Goal: Task Accomplishment & Management: Complete application form

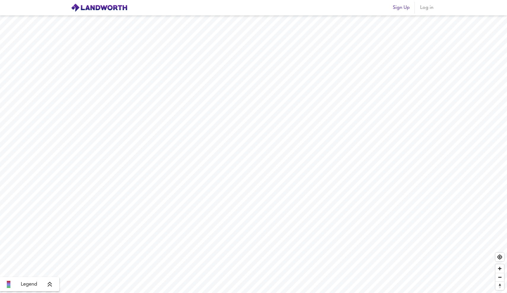
click at [403, 7] on span "Sign Up" at bounding box center [401, 8] width 17 height 8
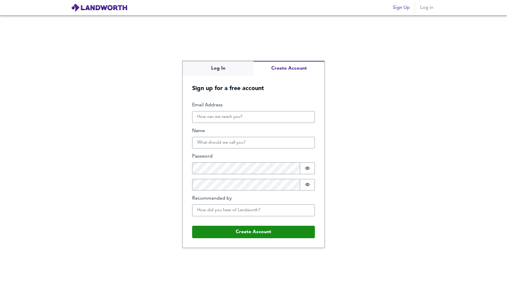
click at [279, 68] on button "Create Account" at bounding box center [289, 68] width 71 height 15
paste input "fradellevine@gmail.com"
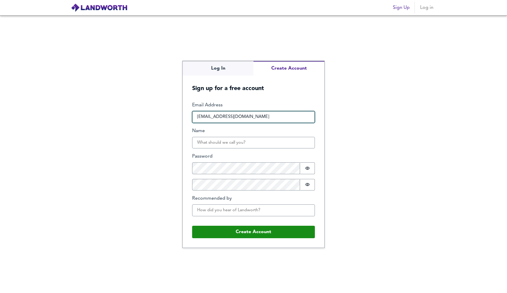
type input "fradellevine@gmail.com"
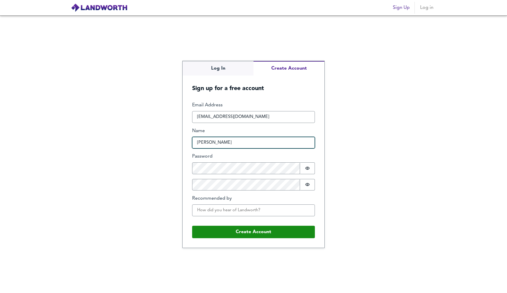
type input "yossi"
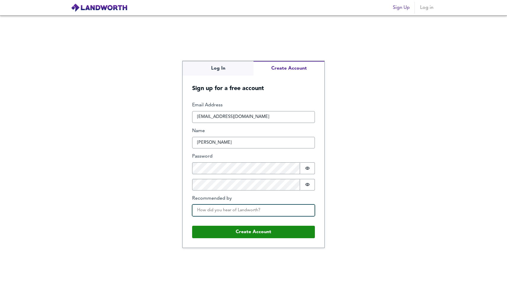
click at [211, 212] on input "Recommended by" at bounding box center [253, 211] width 123 height 12
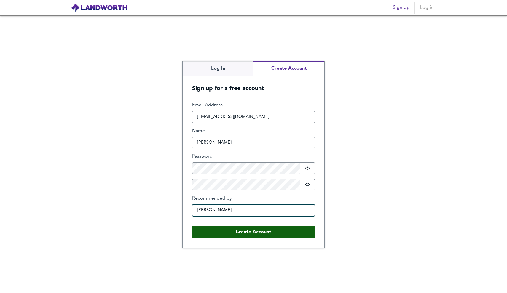
type input "yoo"
click at [215, 235] on button "Create Account" at bounding box center [253, 232] width 123 height 12
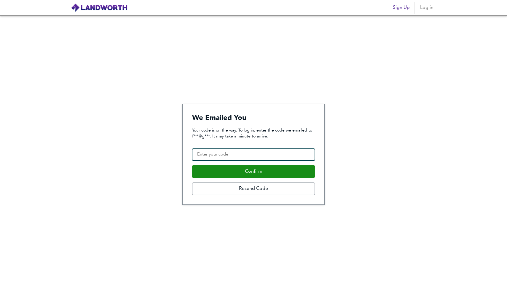
click at [248, 157] on input "Confirmation Code" at bounding box center [253, 155] width 123 height 12
paste input "118313"
type input "118313"
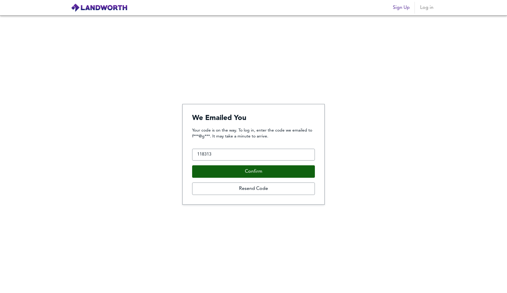
click at [244, 173] on button "Confirm" at bounding box center [253, 171] width 123 height 12
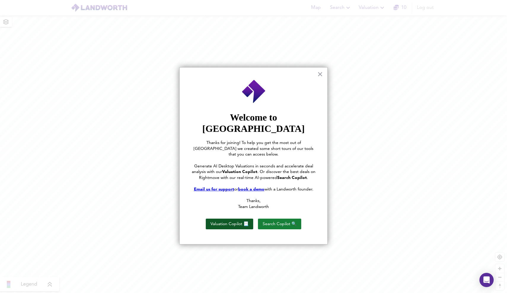
click at [239, 219] on button "Valuation Copilot 📃" at bounding box center [229, 224] width 47 height 11
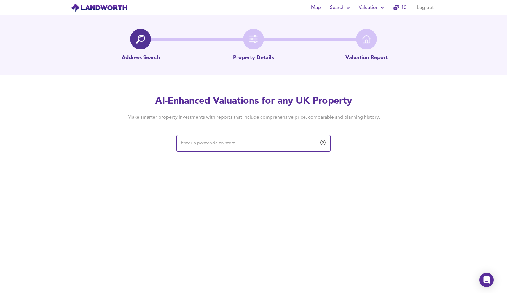
click at [248, 140] on input "text" at bounding box center [249, 143] width 140 height 11
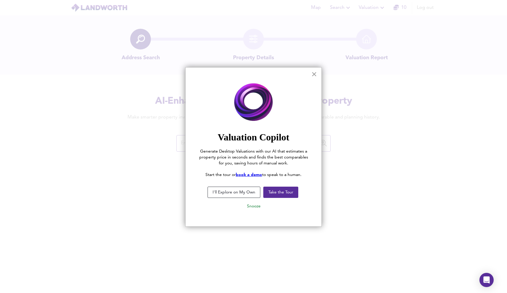
click at [313, 75] on button "×" at bounding box center [314, 73] width 6 height 9
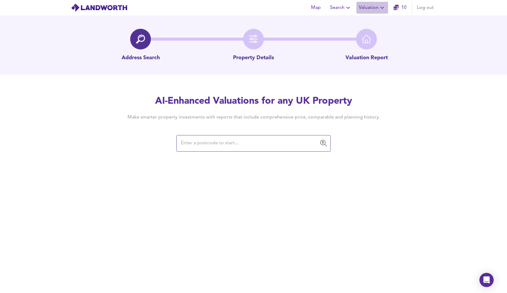
click at [375, 7] on span "Valuation" at bounding box center [372, 8] width 27 height 8
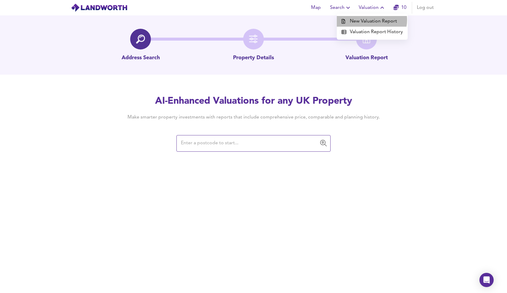
click at [370, 20] on li "New Valuation Report" at bounding box center [372, 21] width 71 height 11
click at [223, 147] on input "text" at bounding box center [249, 143] width 140 height 11
paste input "SW1V 3QN"
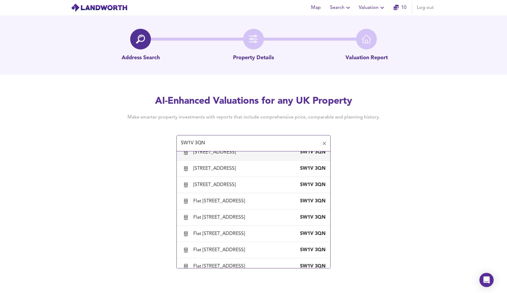
scroll to position [171, 0]
click at [206, 139] on div "[STREET_ADDRESS]" at bounding box center [215, 136] width 45 height 7
type input "[STREET_ADDRESS]"
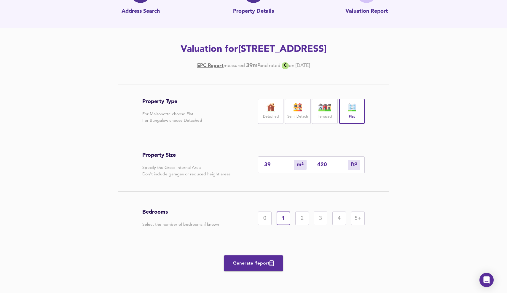
scroll to position [48, 0]
click at [257, 268] on span "Generate Report" at bounding box center [253, 263] width 47 height 8
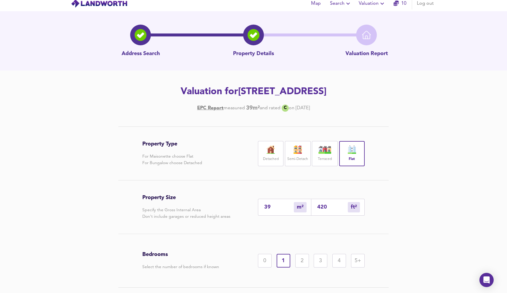
scroll to position [0, 0]
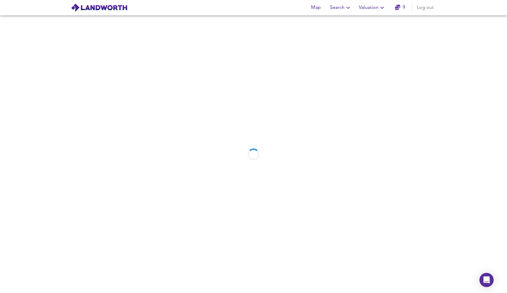
scroll to position [60, 0]
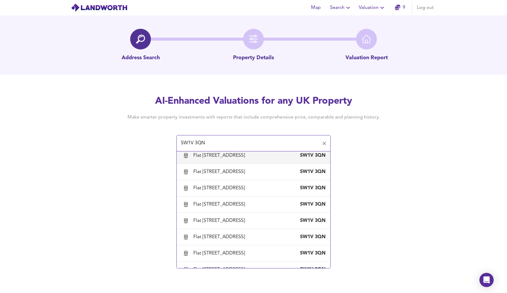
scroll to position [190, 0]
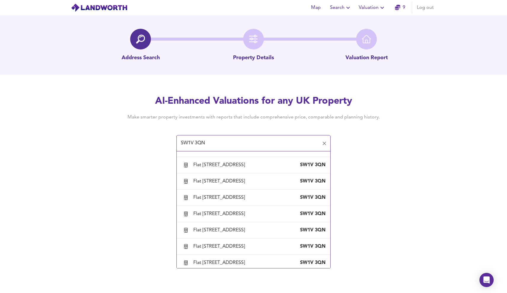
click at [212, 136] on div "[STREET_ADDRESS]" at bounding box center [215, 132] width 45 height 7
type input "[STREET_ADDRESS]"
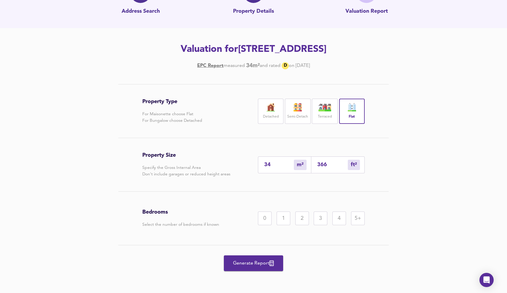
scroll to position [60, 0]
click at [282, 219] on div "1" at bounding box center [284, 219] width 14 height 14
click at [251, 262] on span "Generate Report" at bounding box center [253, 263] width 47 height 8
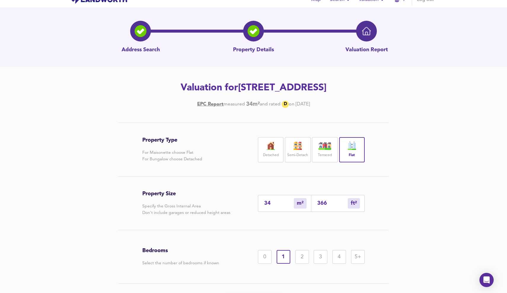
scroll to position [0, 0]
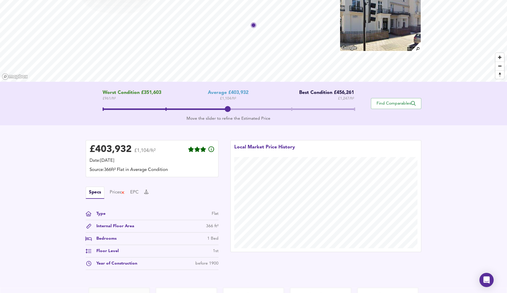
scroll to position [41, 0]
